Goal: Navigation & Orientation: Find specific page/section

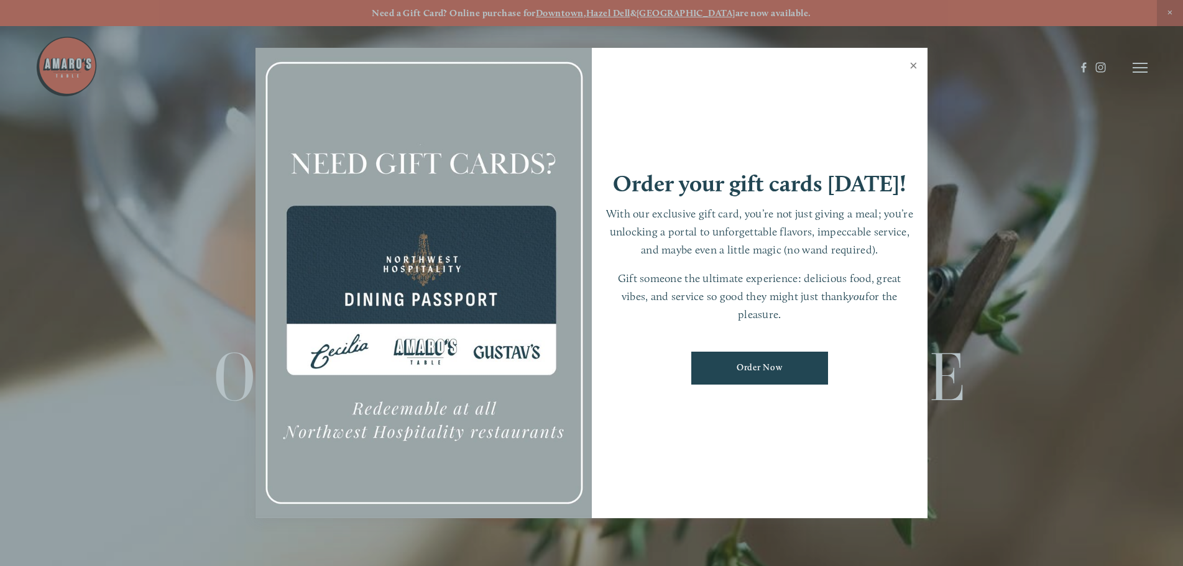
click at [911, 67] on link "Close" at bounding box center [913, 67] width 24 height 35
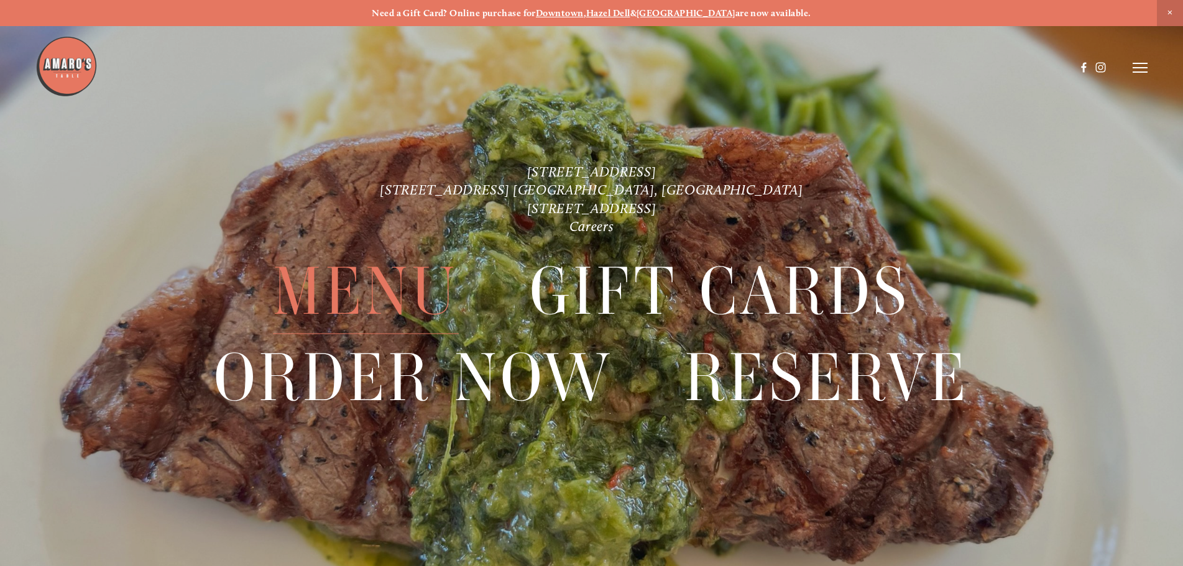
click at [385, 290] on span "Menu" at bounding box center [365, 292] width 185 height 86
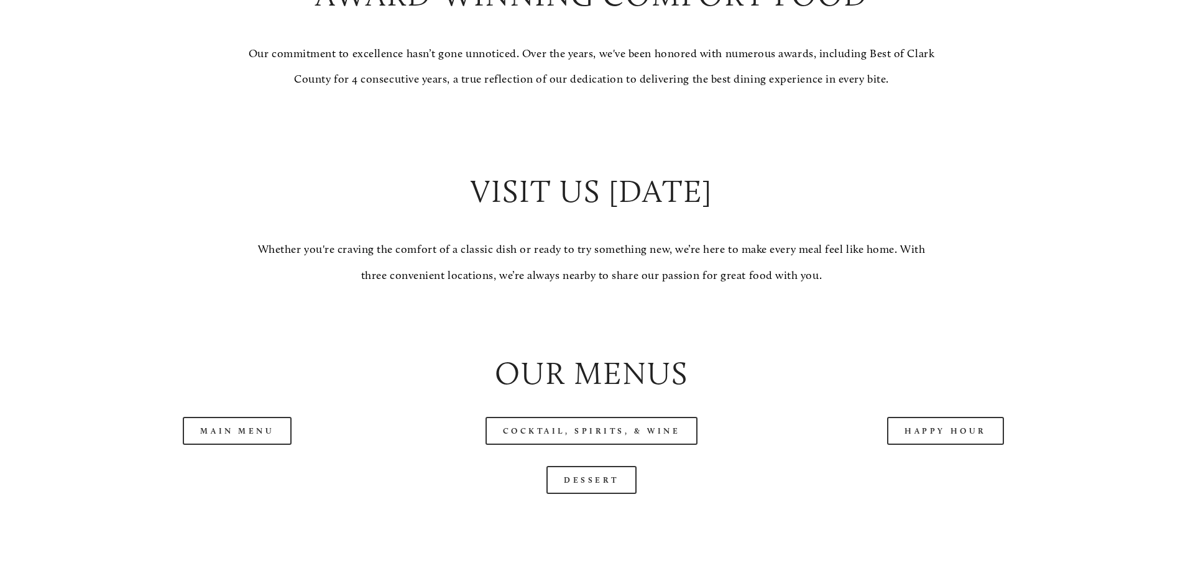
scroll to position [1306, 0]
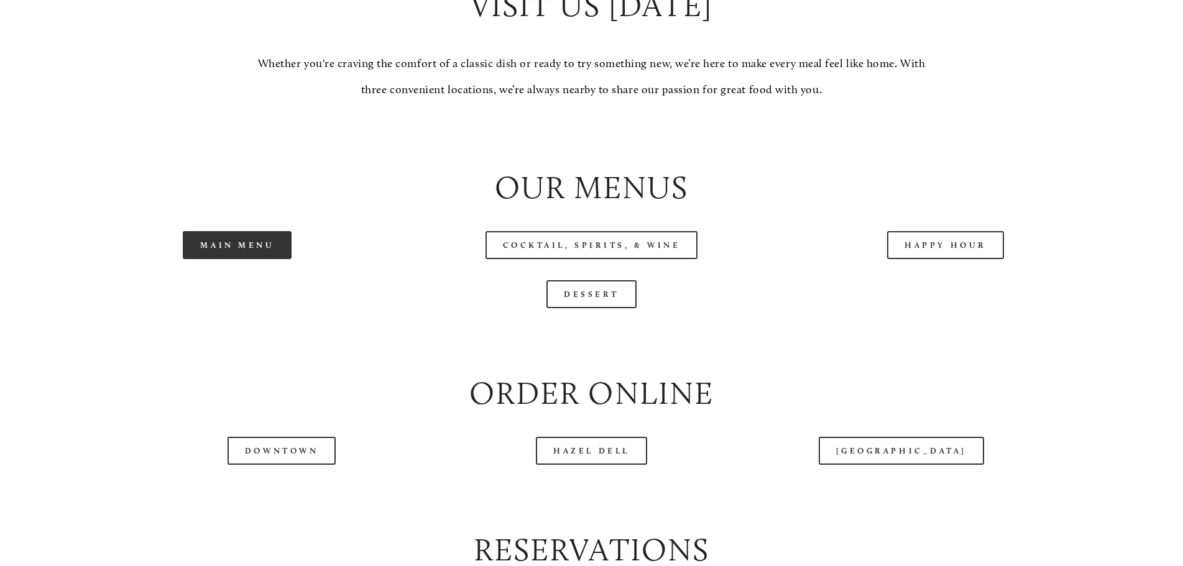
click at [245, 259] on link "Main Menu" at bounding box center [237, 245] width 109 height 28
